Goal: Task Accomplishment & Management: Complete application form

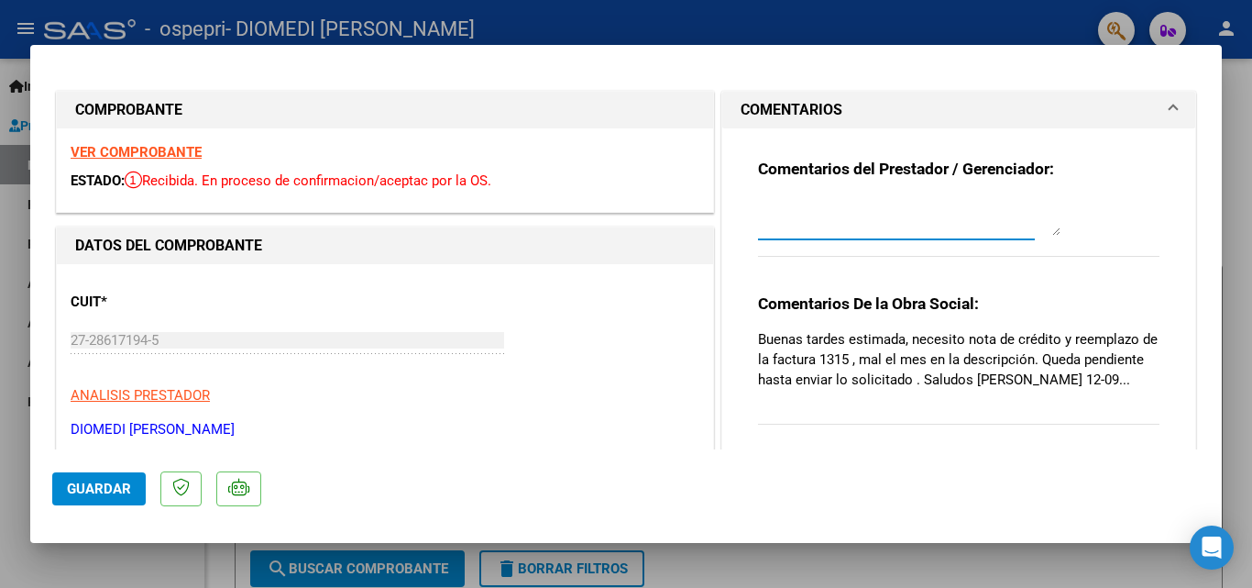
click at [947, 209] on textarea at bounding box center [909, 217] width 303 height 37
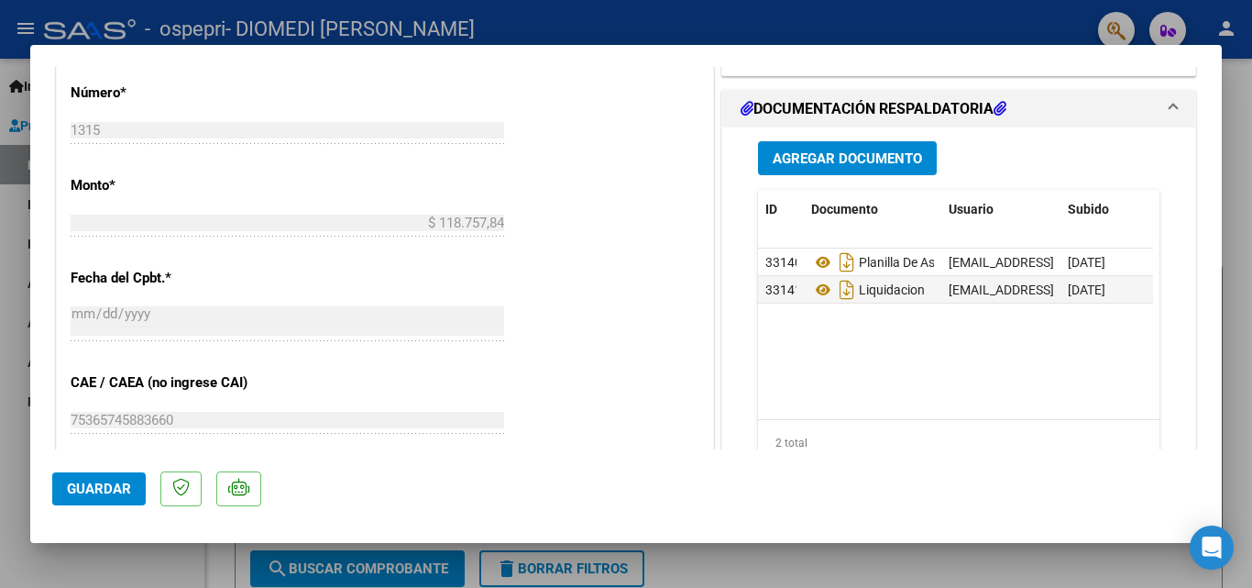
scroll to position [827, 0]
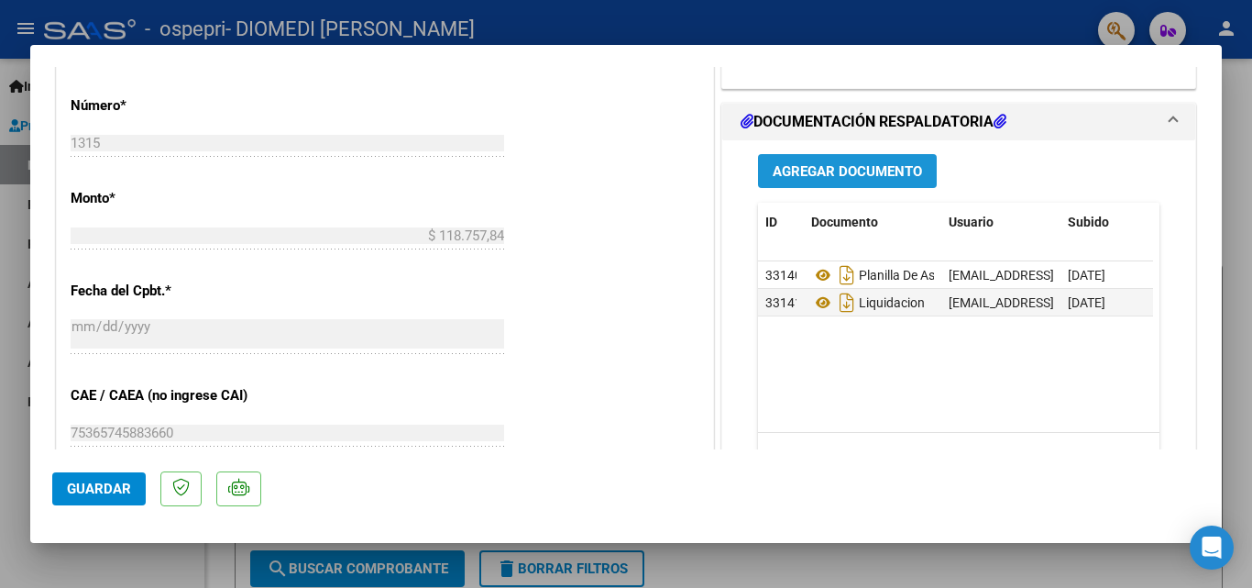
click at [845, 180] on span "Agregar Documento" at bounding box center [847, 171] width 149 height 17
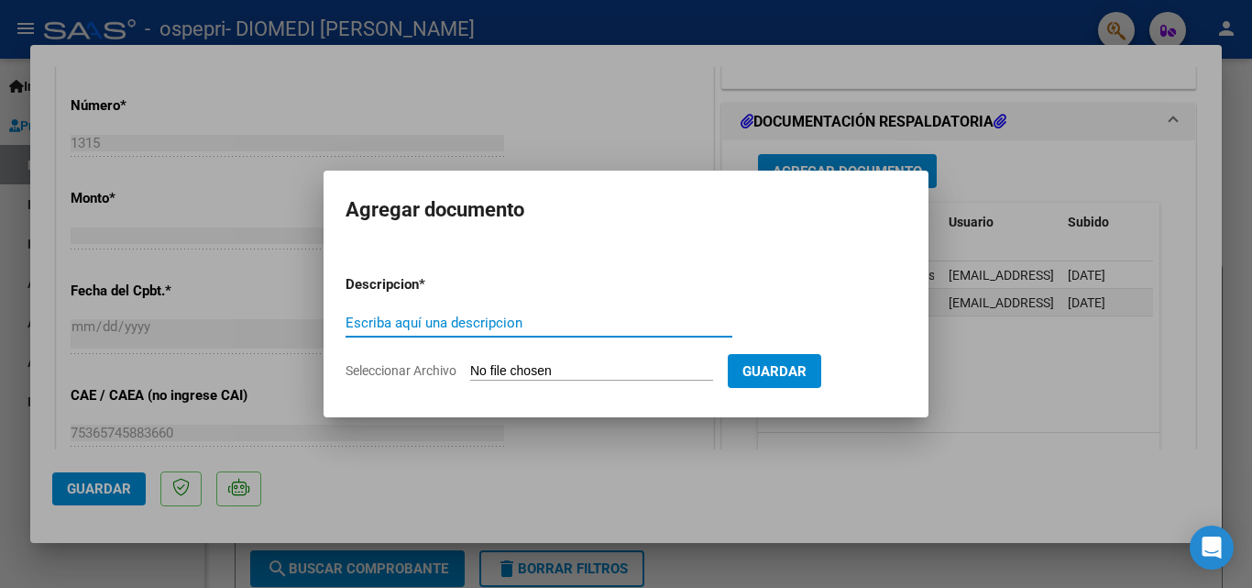
click at [595, 330] on input "Escriba aquí una descripcion" at bounding box center [539, 322] width 387 height 17
type input "NOTA DE CREDITO"
click at [605, 363] on input "Seleccionar Archivo" at bounding box center [591, 371] width 243 height 17
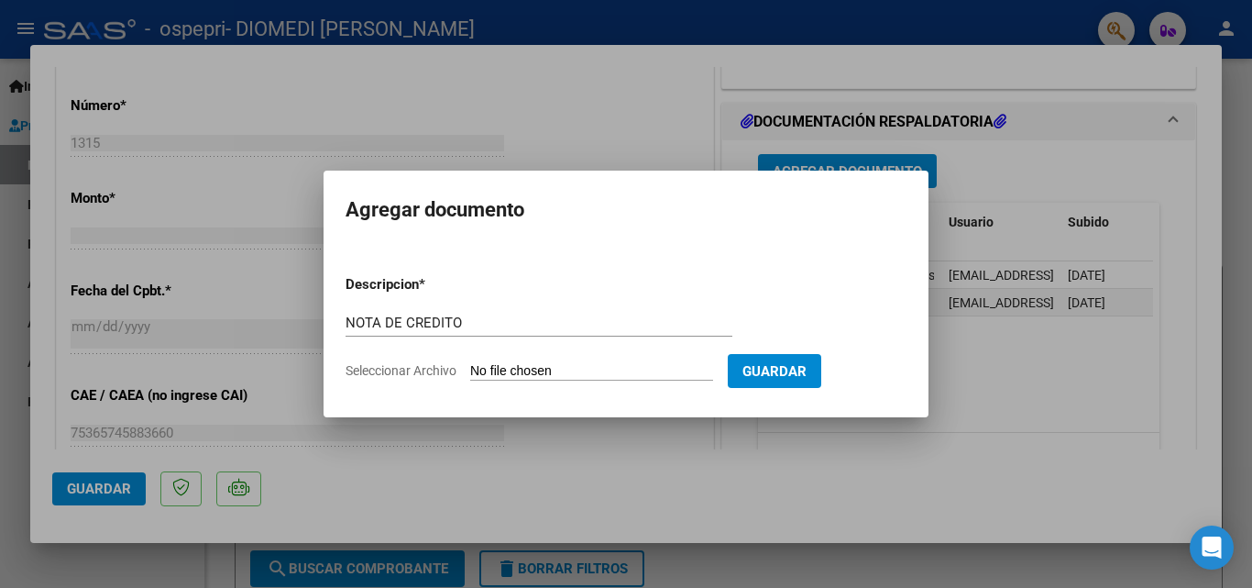
type input "C:\fakepath\27286171945_013_00003_00000057.pdf"
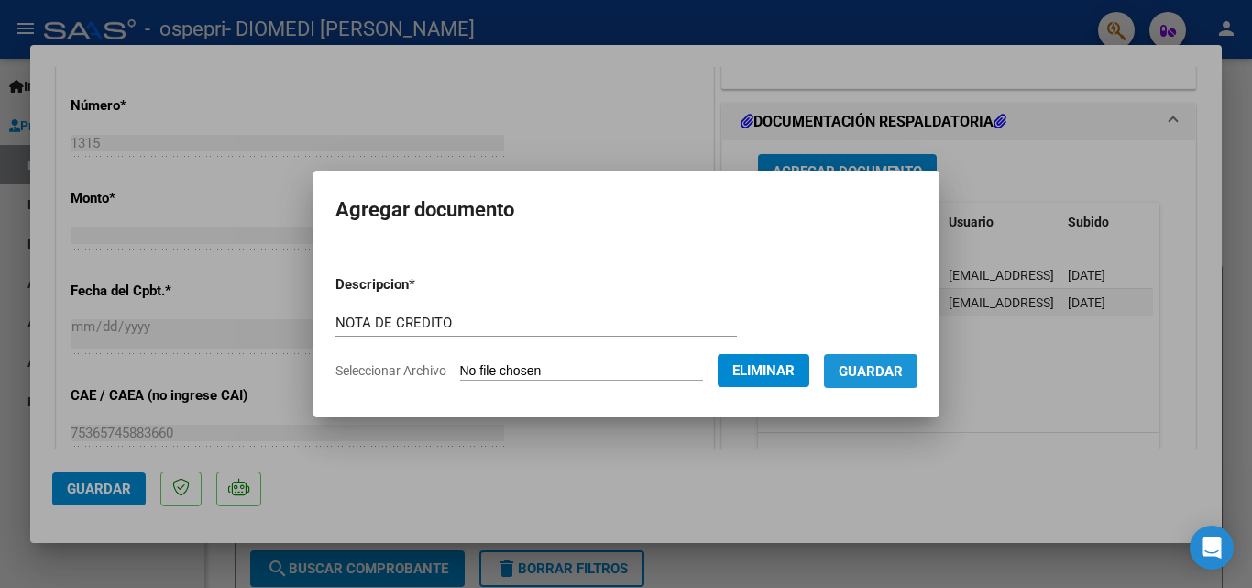
click at [903, 376] on span "Guardar" at bounding box center [871, 371] width 64 height 17
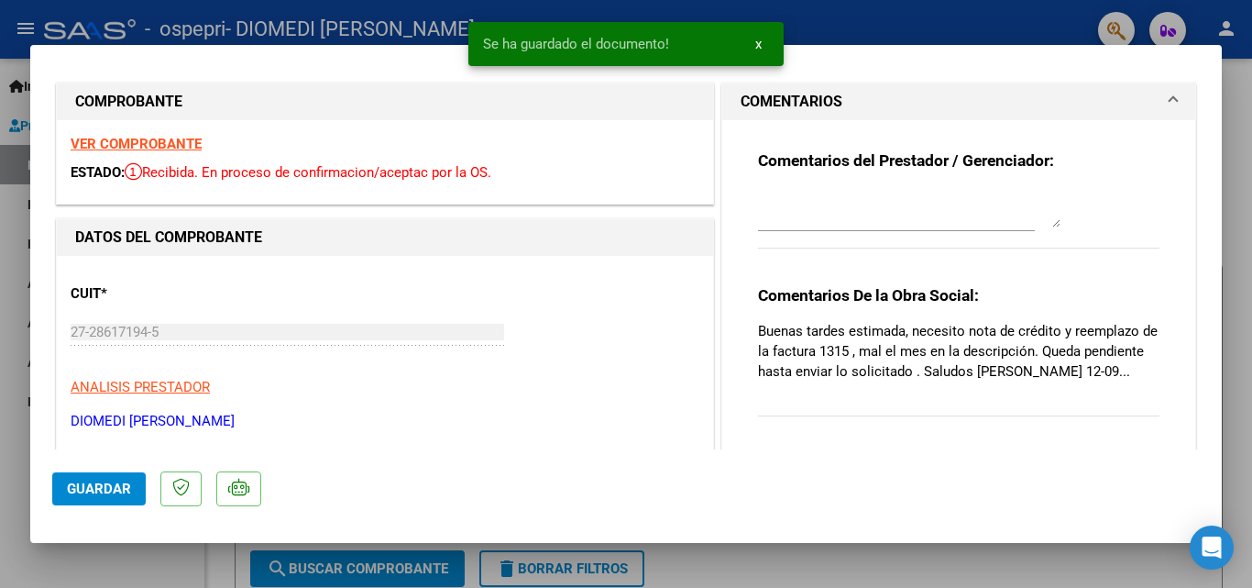
scroll to position [0, 0]
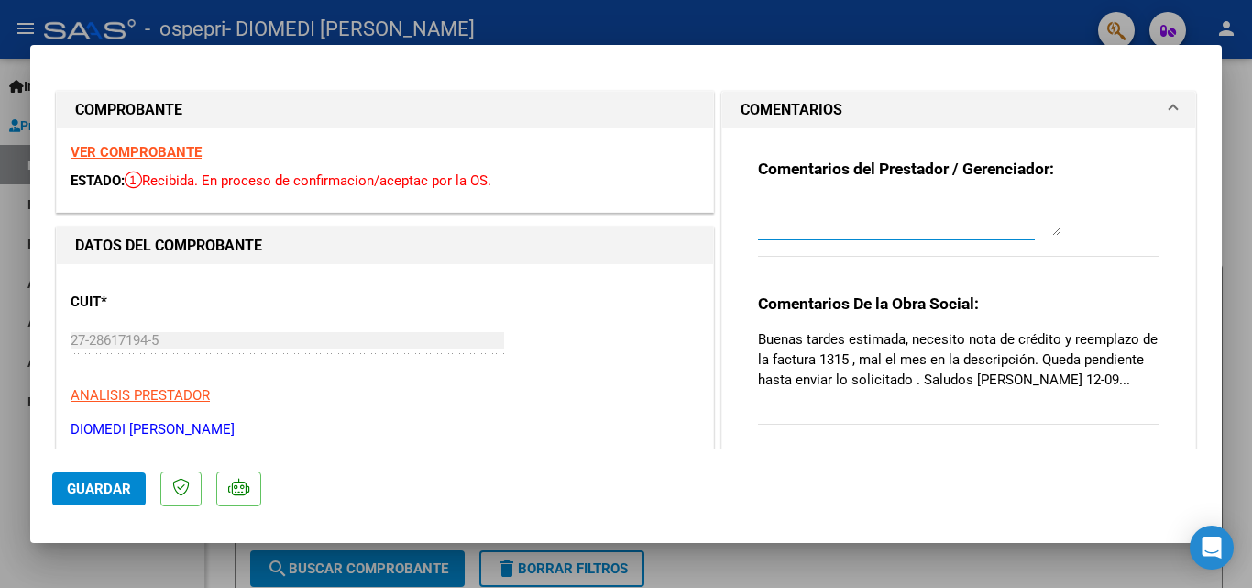
click at [892, 219] on textarea at bounding box center [909, 217] width 303 height 37
type textarea "envio adjunta nota de credito solicitada"
click at [126, 156] on strong "VER COMPROBANTE" at bounding box center [136, 152] width 131 height 17
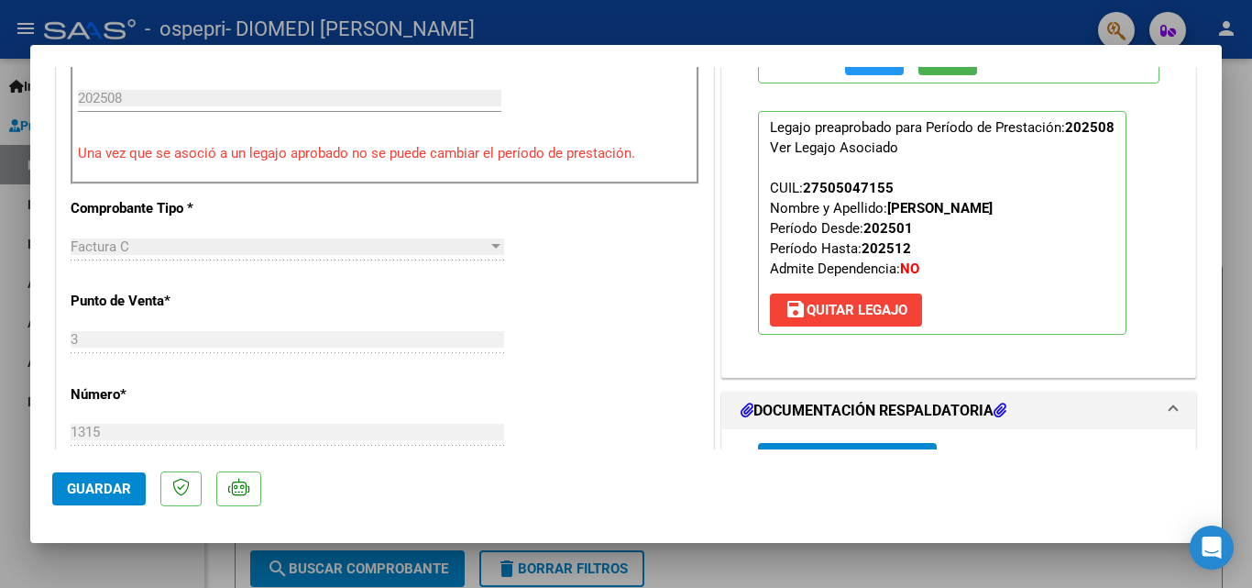
scroll to position [685, 0]
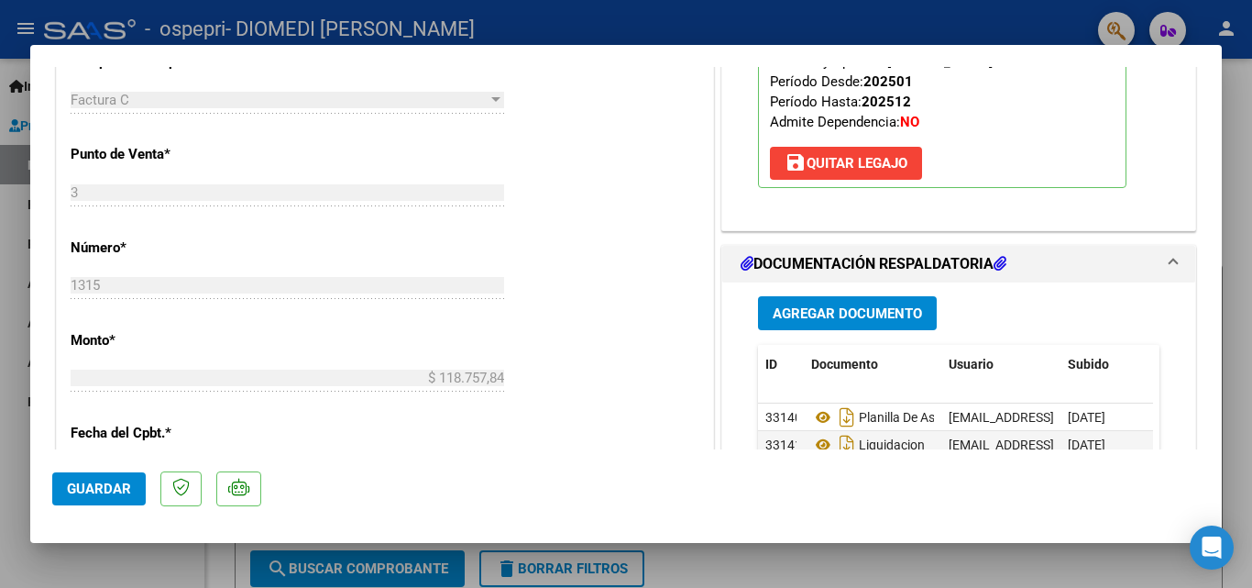
click at [101, 490] on span "Guardar" at bounding box center [99, 488] width 64 height 17
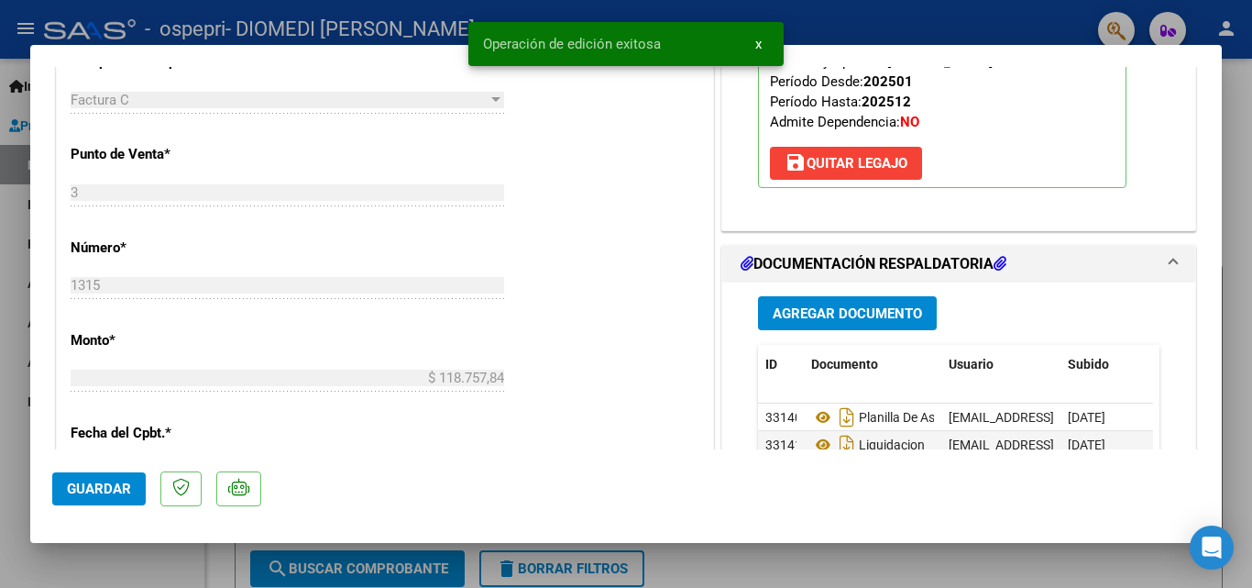
click at [894, 24] on div at bounding box center [626, 294] width 1252 height 588
type input "$ 0,00"
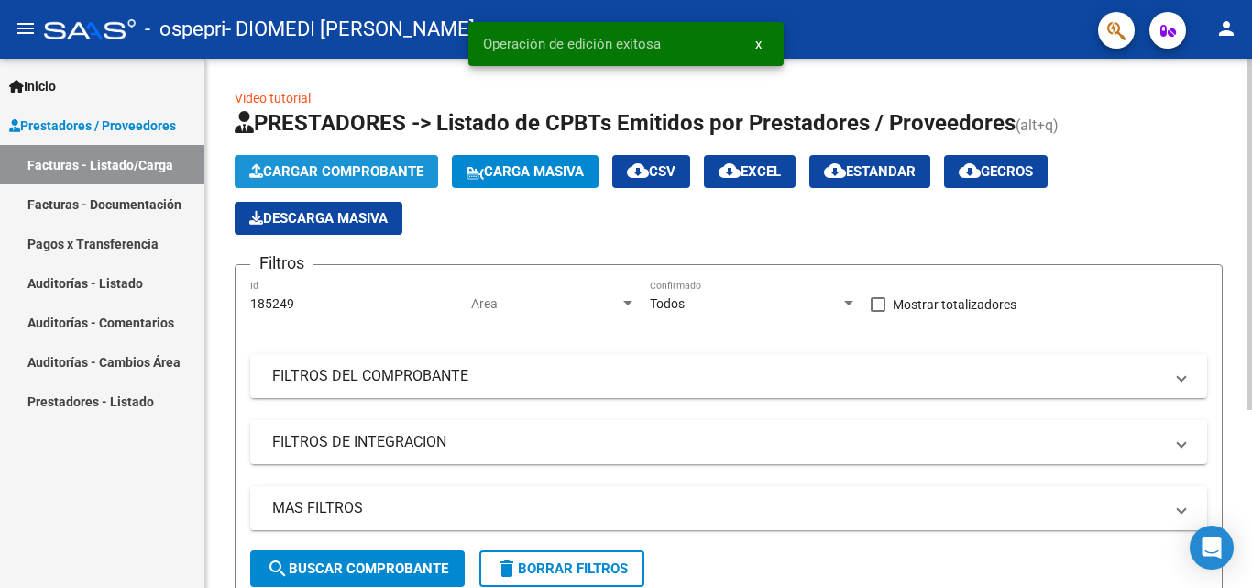
click at [303, 165] on span "Cargar Comprobante" at bounding box center [336, 171] width 174 height 17
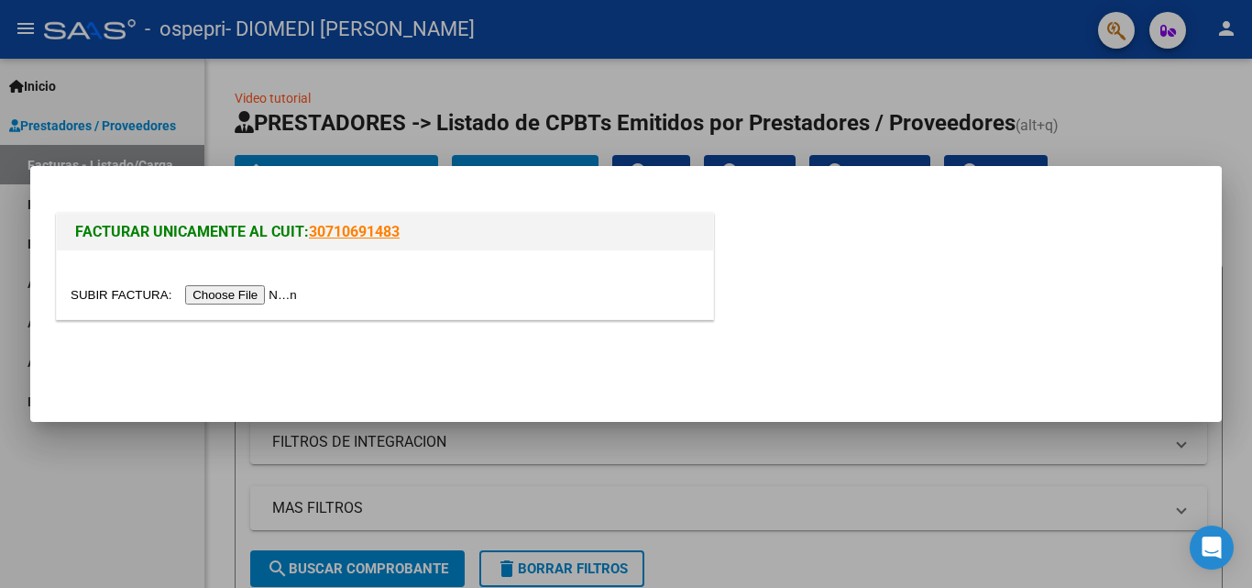
click at [219, 294] on input "file" at bounding box center [187, 294] width 232 height 19
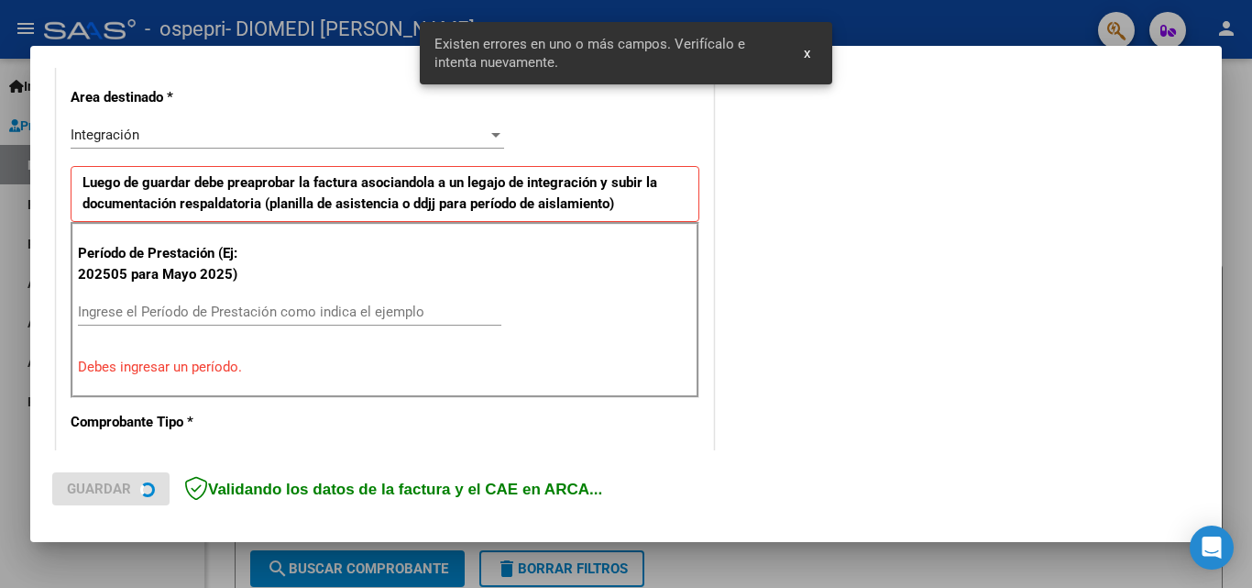
scroll to position [448, 0]
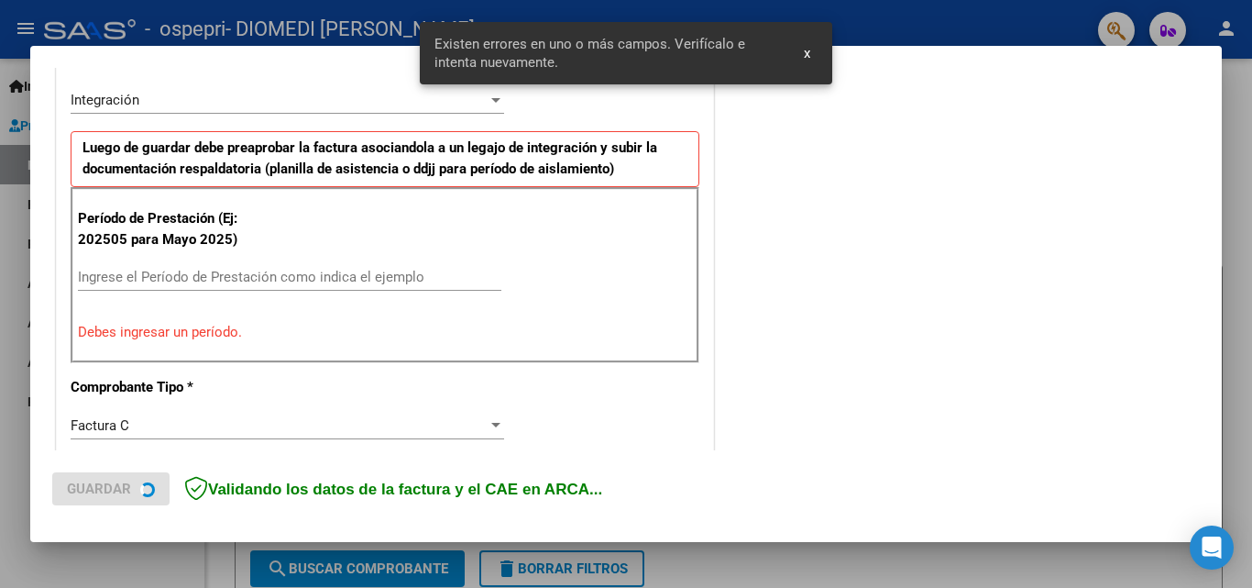
click at [205, 266] on div "Ingrese el Período de Prestación como indica el ejemplo" at bounding box center [290, 277] width 424 height 28
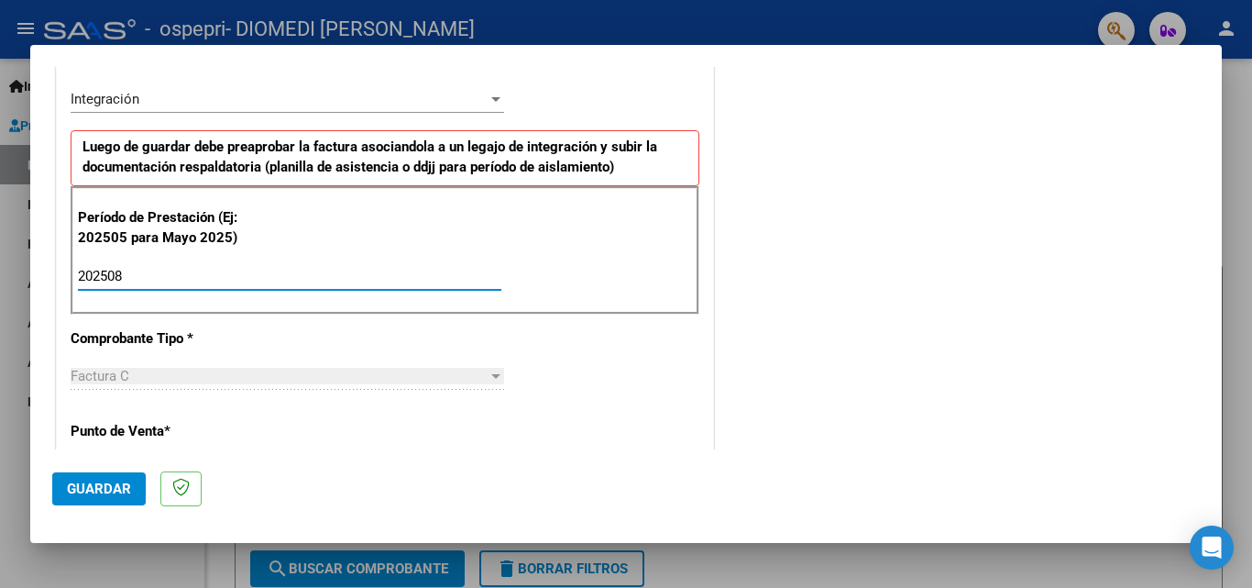
type input "202508"
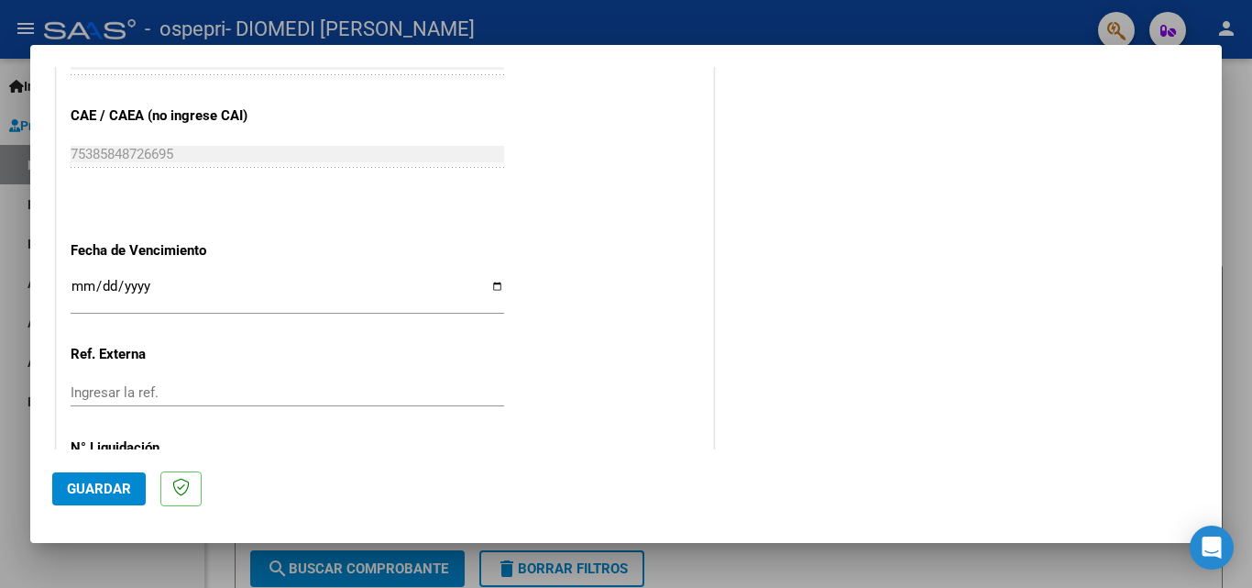
scroll to position [1151, 0]
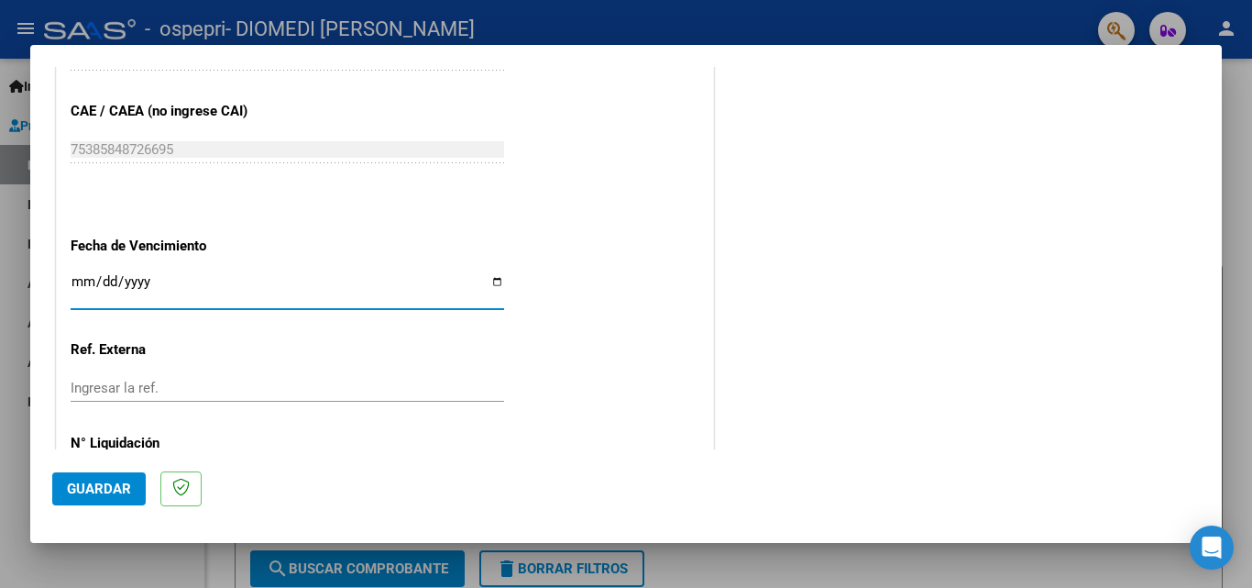
click at [492, 285] on input "Ingresar la fecha" at bounding box center [288, 288] width 434 height 29
type input "[DATE]"
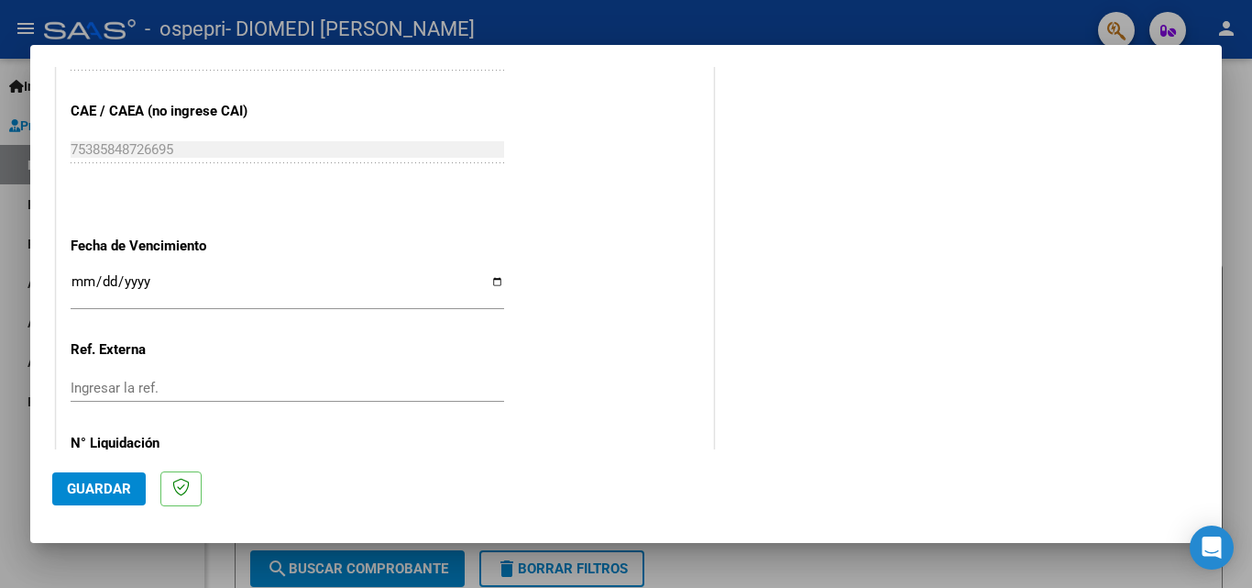
scroll to position [1231, 0]
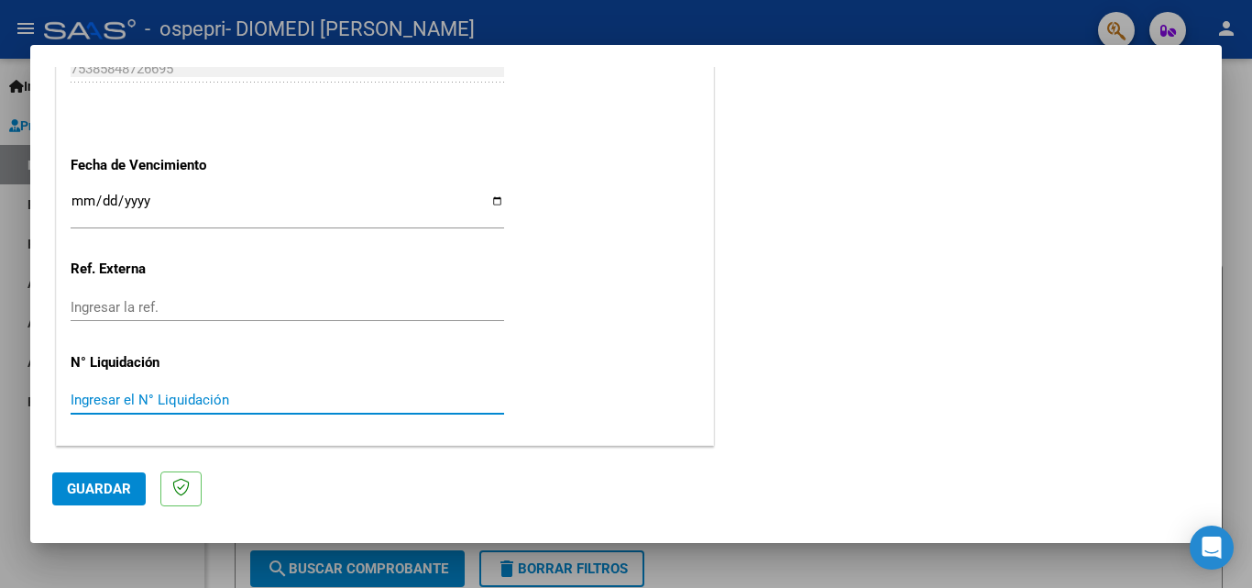
click at [150, 394] on input "Ingresar el N° Liquidación" at bounding box center [288, 399] width 434 height 17
type input "272252"
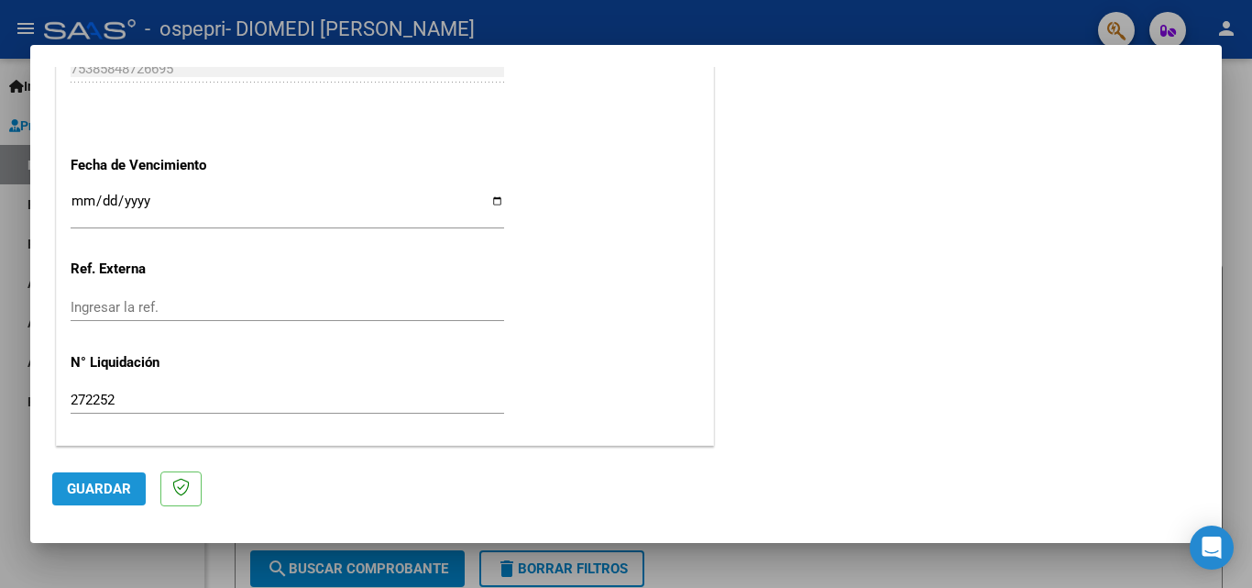
click at [103, 490] on span "Guardar" at bounding box center [99, 488] width 64 height 17
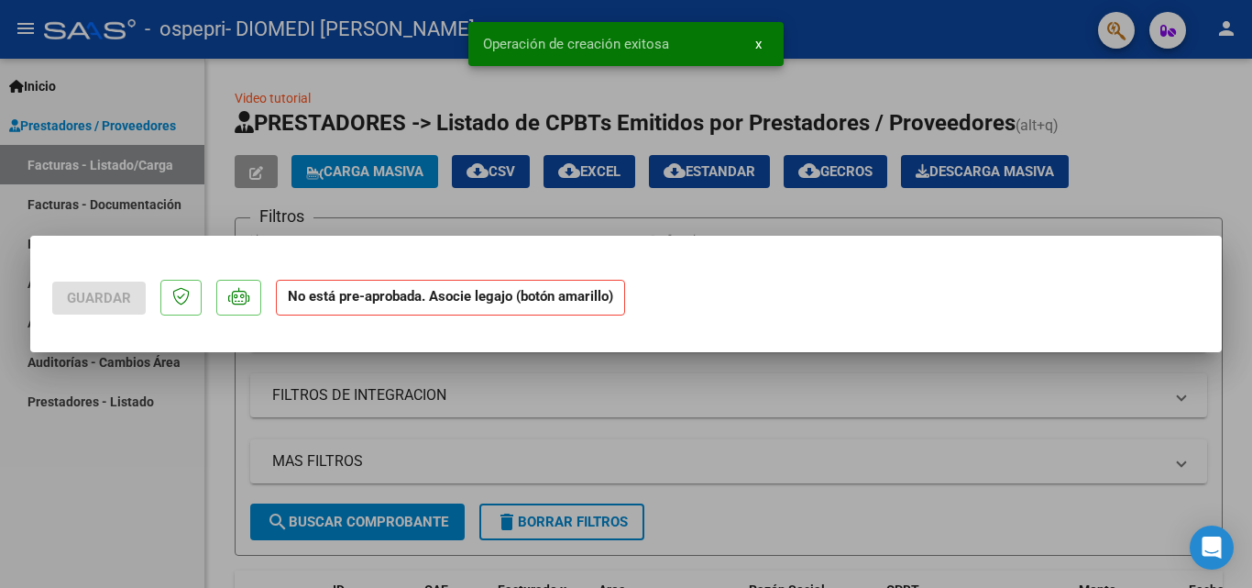
scroll to position [0, 0]
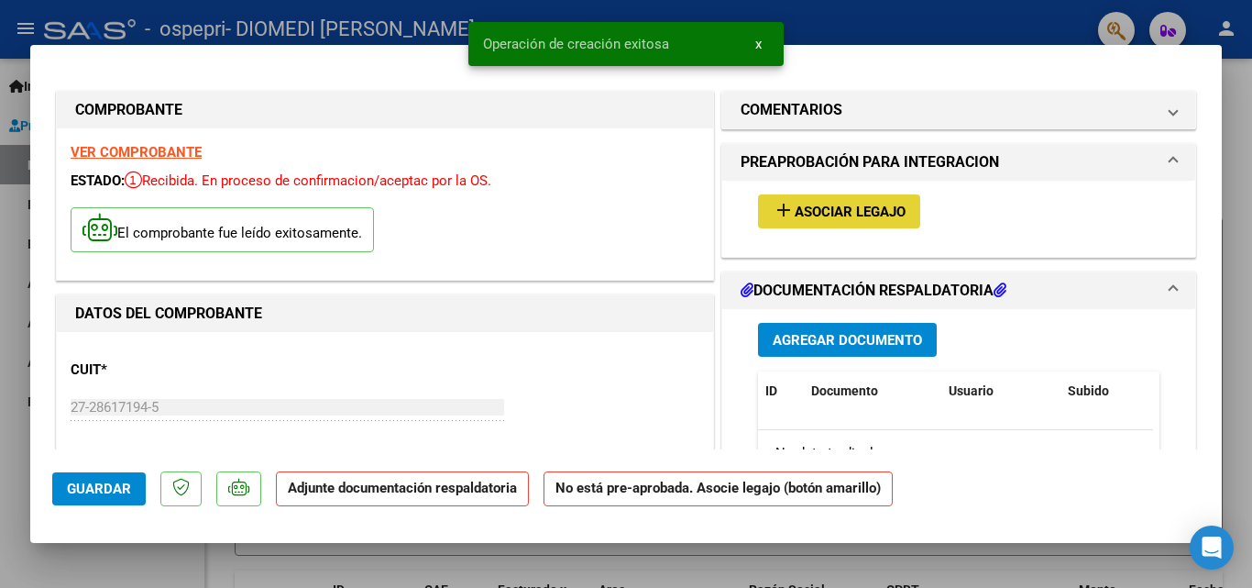
click at [878, 215] on span "Asociar Legajo" at bounding box center [850, 212] width 111 height 17
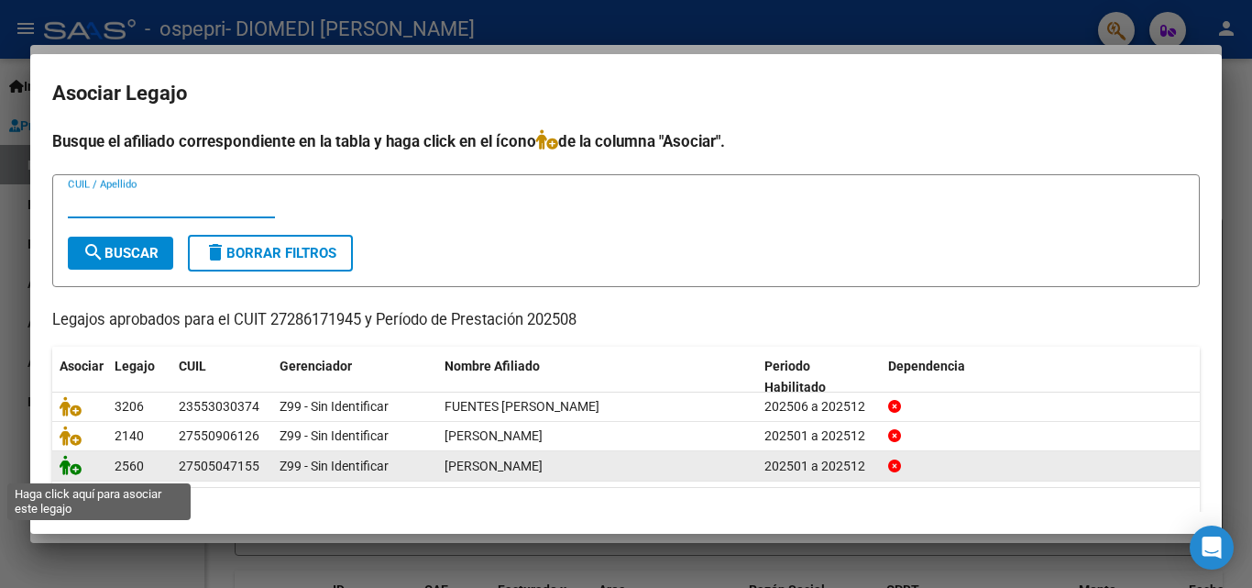
click at [72, 473] on icon at bounding box center [71, 465] width 22 height 20
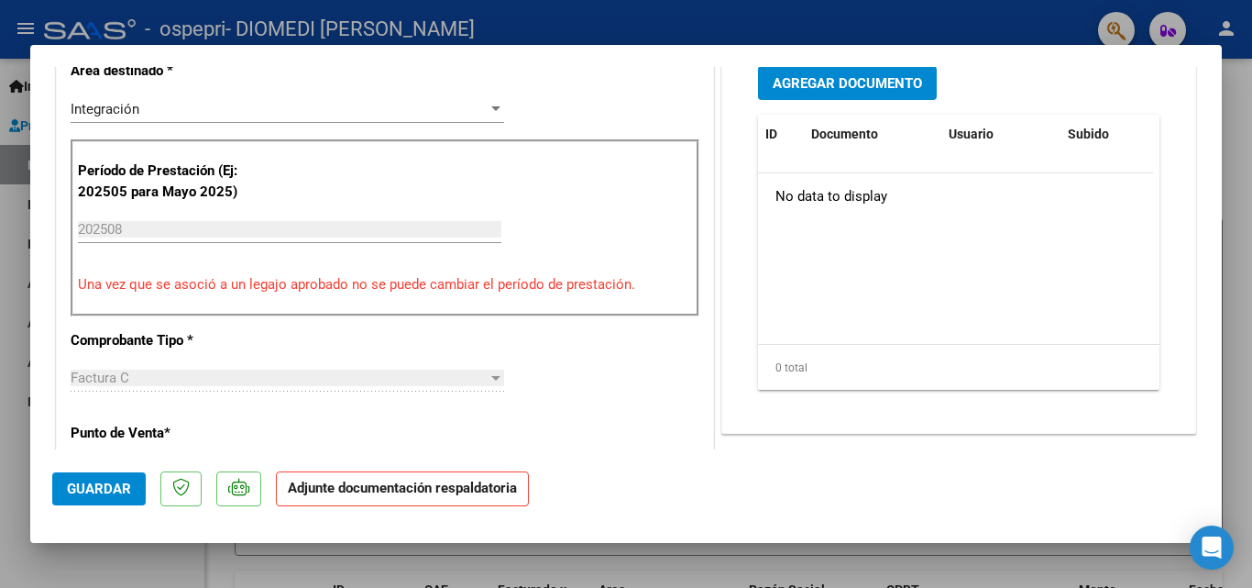
scroll to position [479, 0]
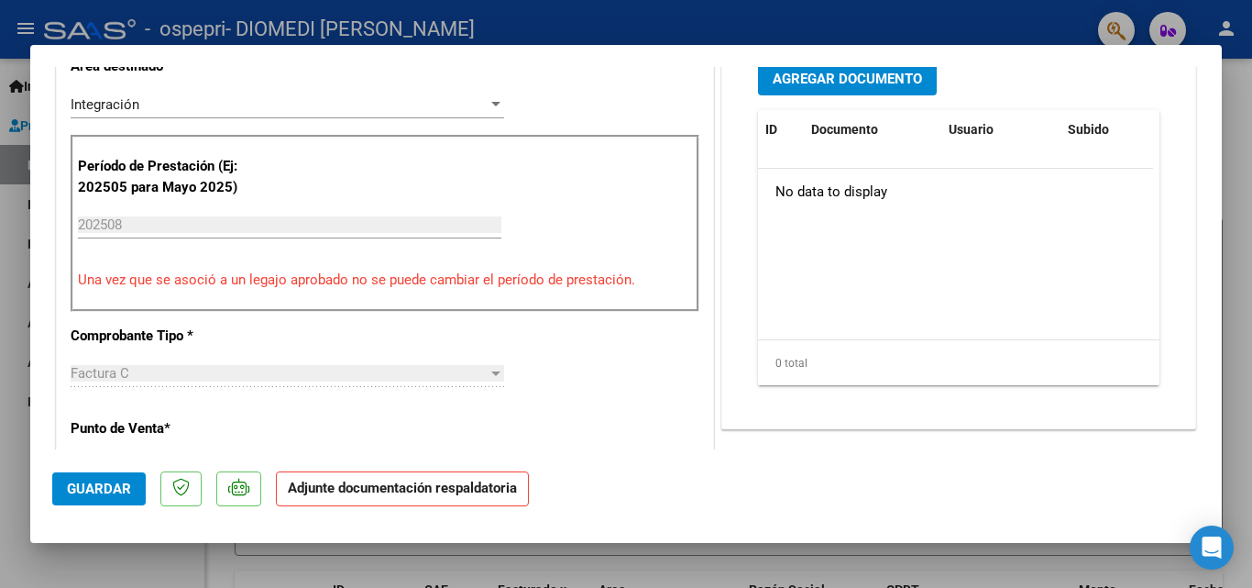
click at [838, 81] on span "Agregar Documento" at bounding box center [847, 79] width 149 height 17
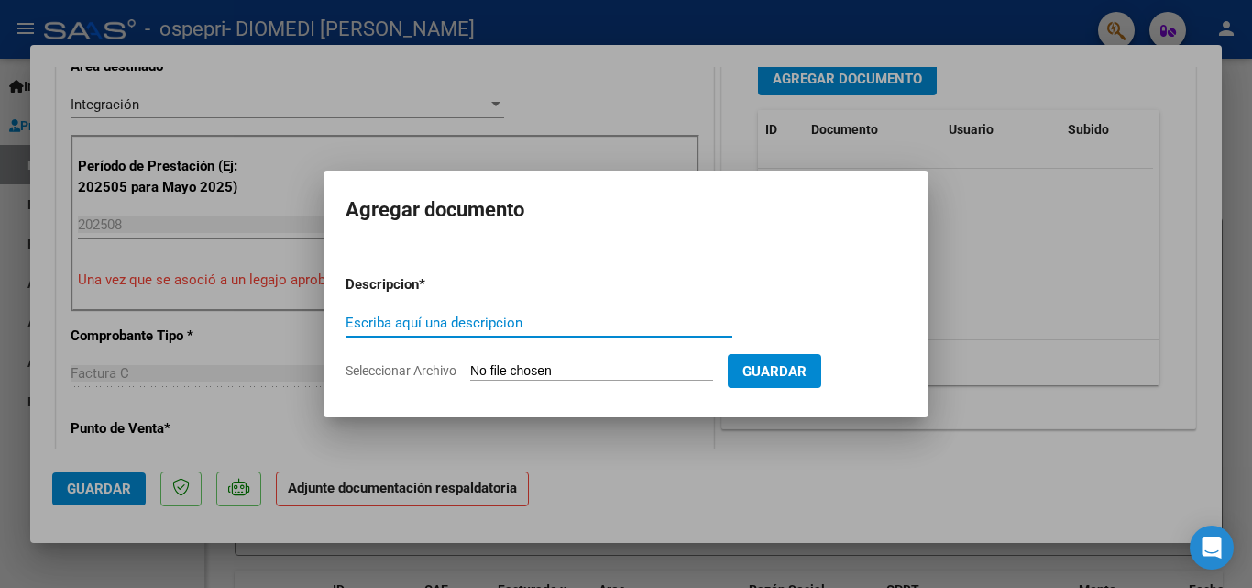
click at [468, 324] on input "Escriba aquí una descripcion" at bounding box center [539, 322] width 387 height 17
type input "planilla de asistencia"
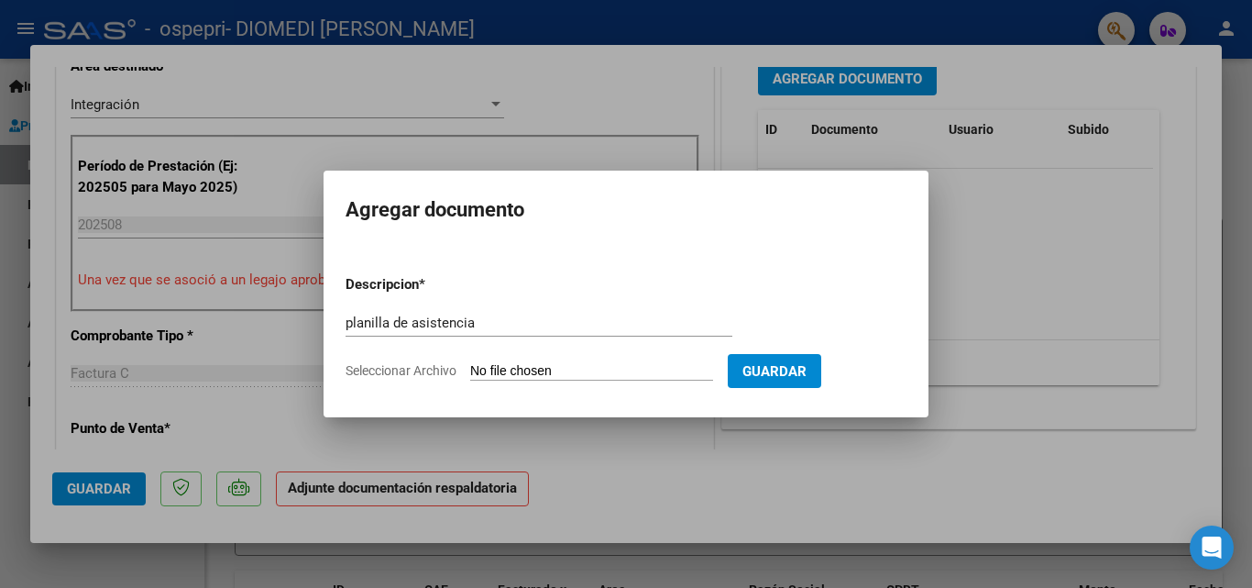
click at [497, 365] on input "Seleccionar Archivo" at bounding box center [591, 371] width 243 height 17
type input "C:\fakepath\planilla de asistenciaagosto.pdf"
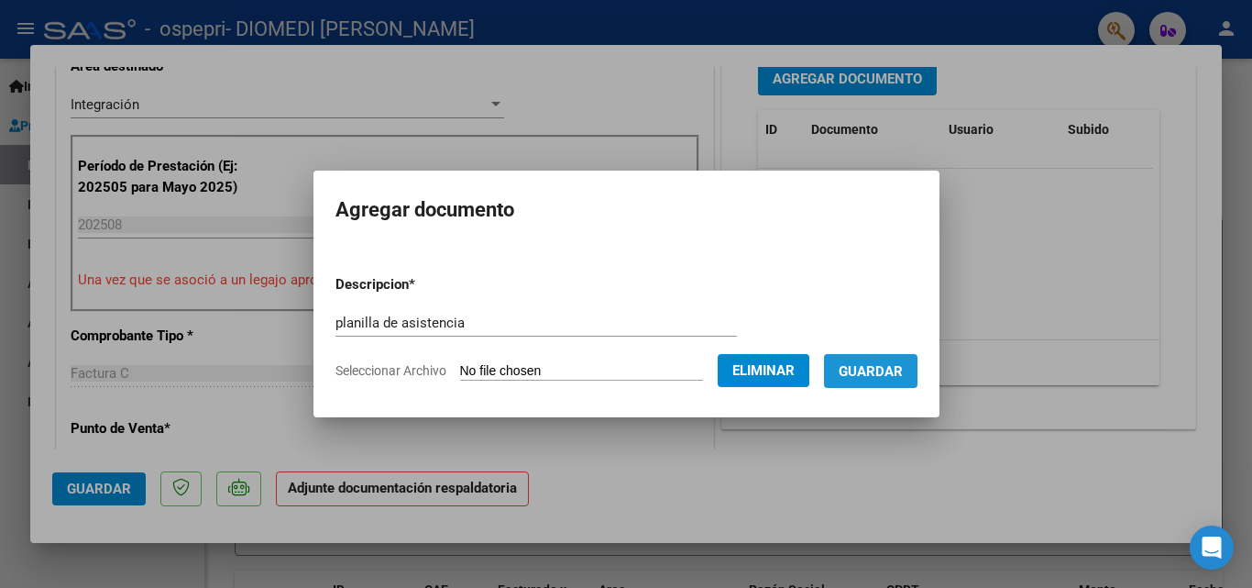
click at [892, 365] on span "Guardar" at bounding box center [871, 371] width 64 height 17
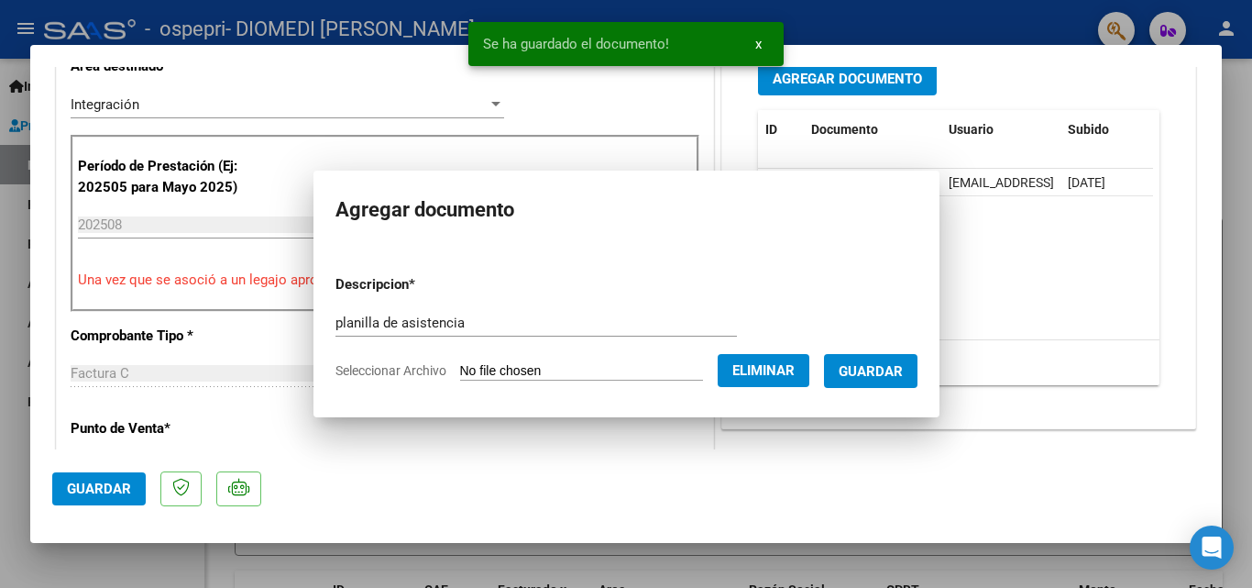
scroll to position [474, 0]
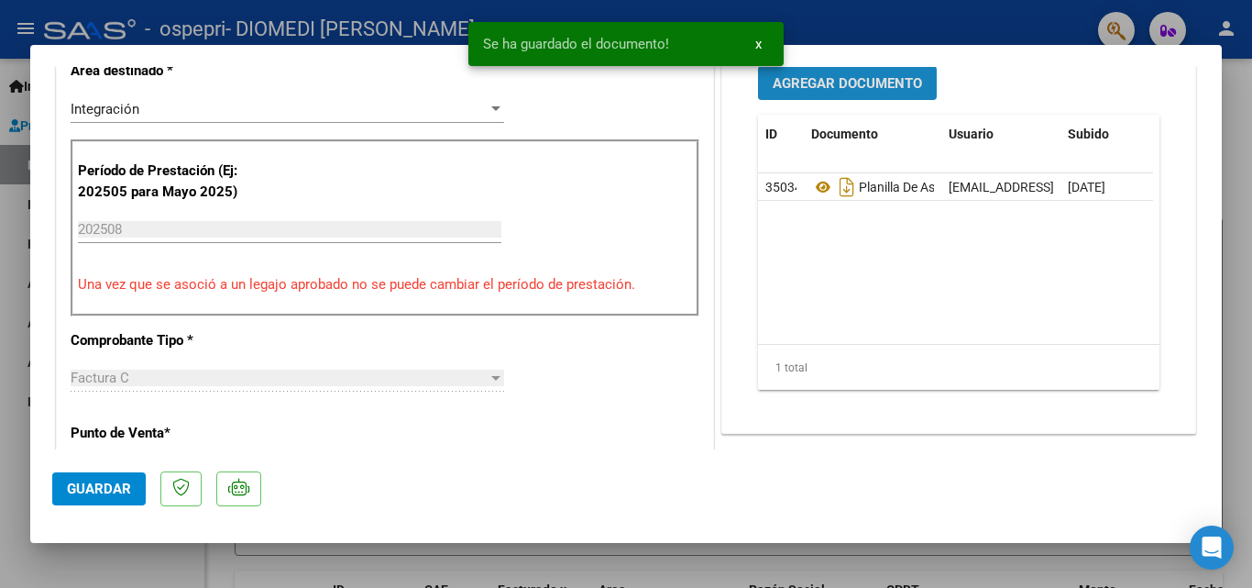
click at [862, 81] on span "Agregar Documento" at bounding box center [847, 83] width 149 height 17
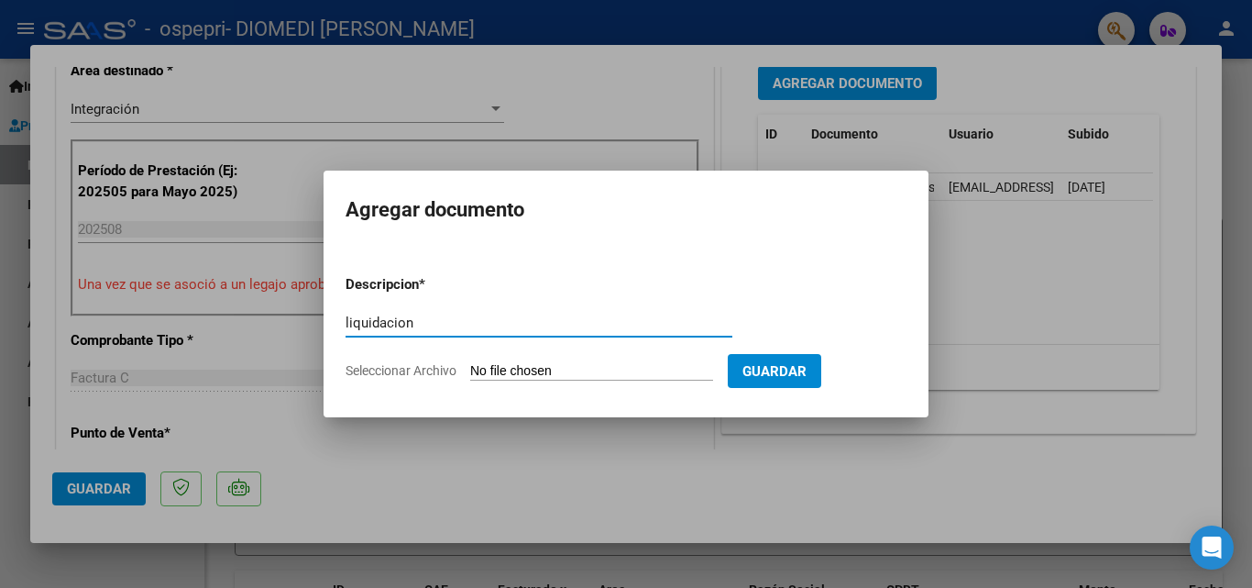
type input "liquidacion"
click at [586, 374] on input "Seleccionar Archivo" at bounding box center [591, 371] width 243 height 17
type input "C:\fakepath\apfmimpresionpreliqagosto.pdf"
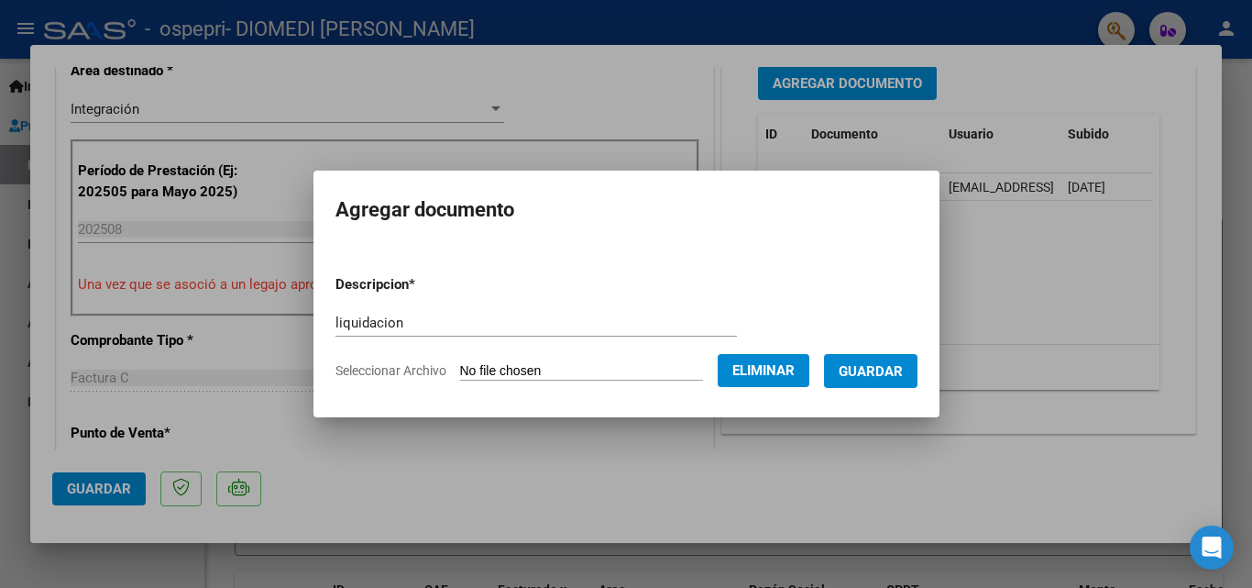
click at [895, 368] on span "Guardar" at bounding box center [871, 371] width 64 height 17
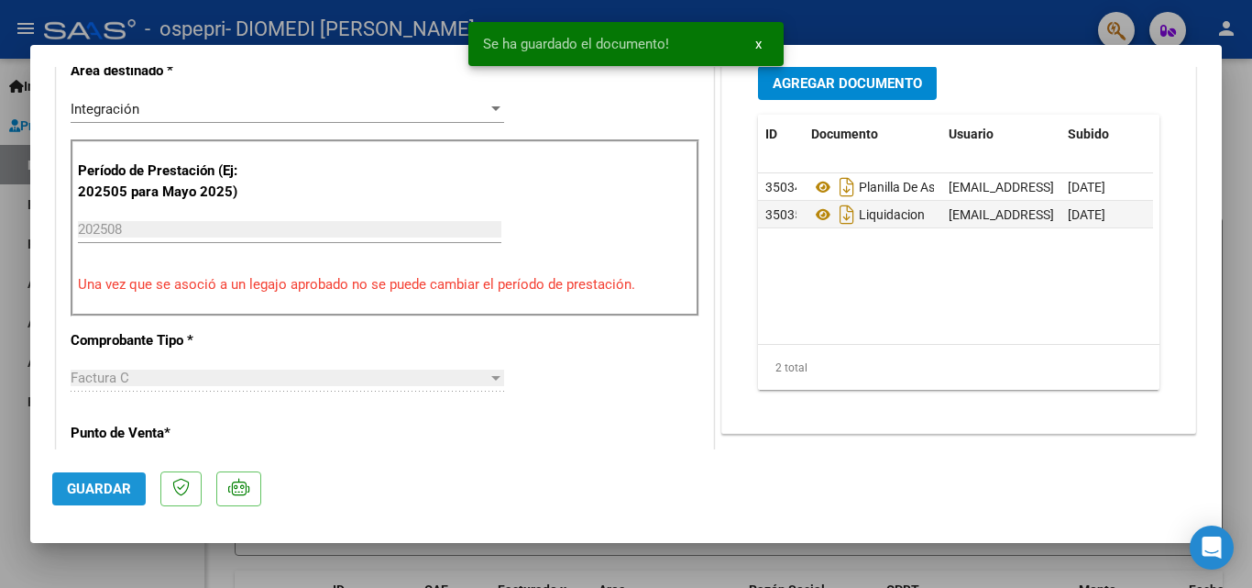
click at [103, 485] on span "Guardar" at bounding box center [99, 488] width 64 height 17
